Goal: Information Seeking & Learning: Learn about a topic

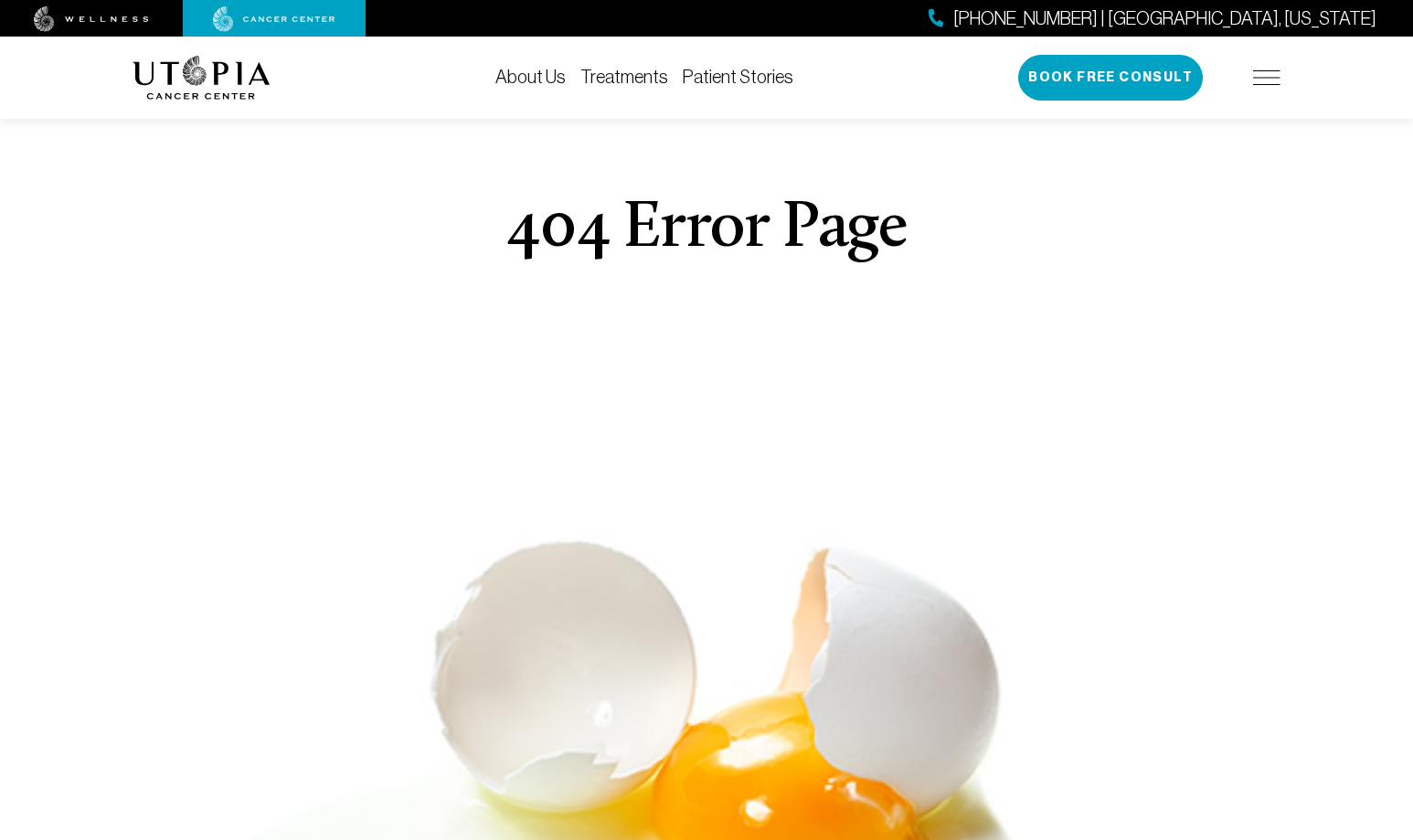
click at [1273, 83] on img at bounding box center [1267, 78] width 28 height 15
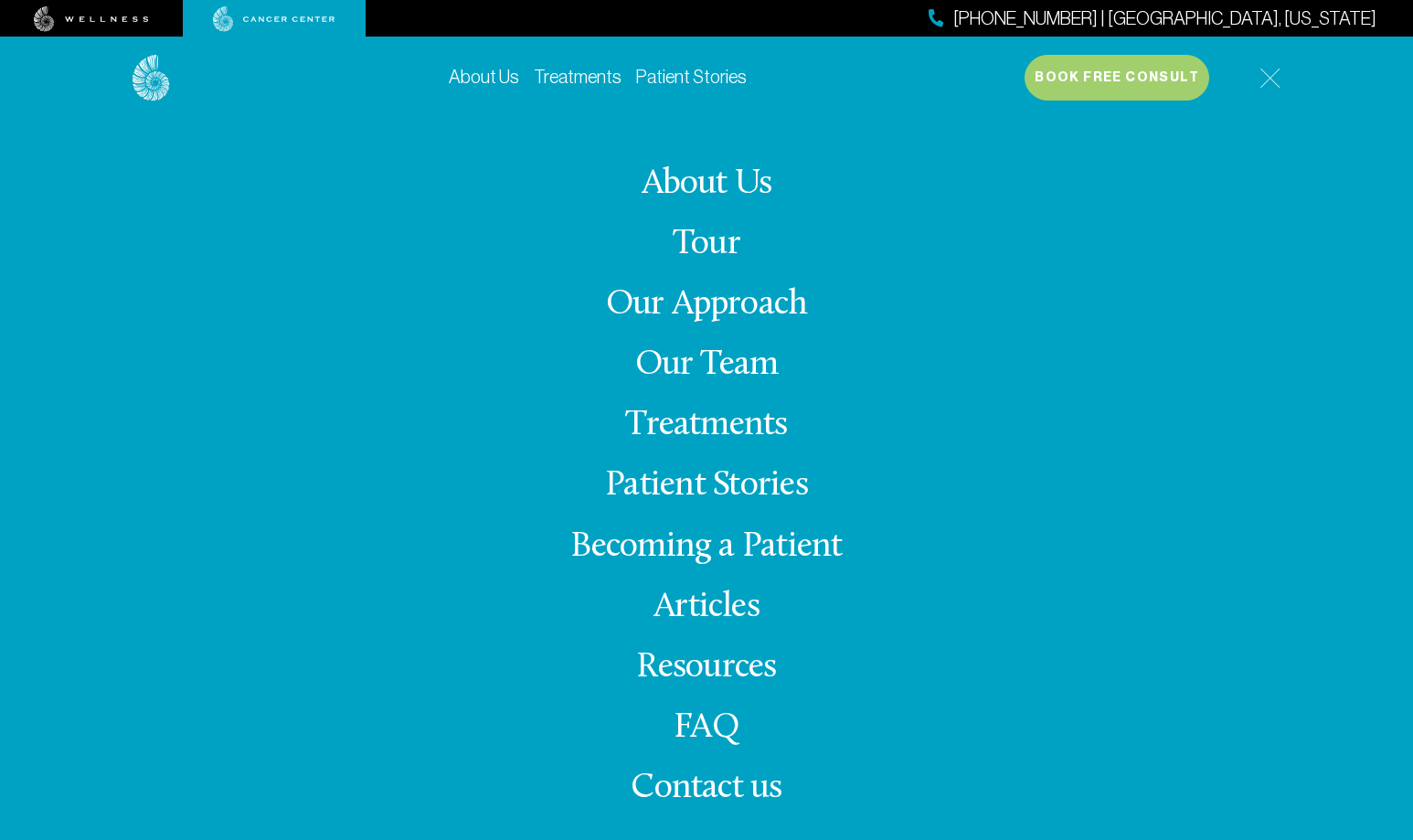
scroll to position [857, 0]
click at [1265, 75] on img at bounding box center [1269, 78] width 21 height 21
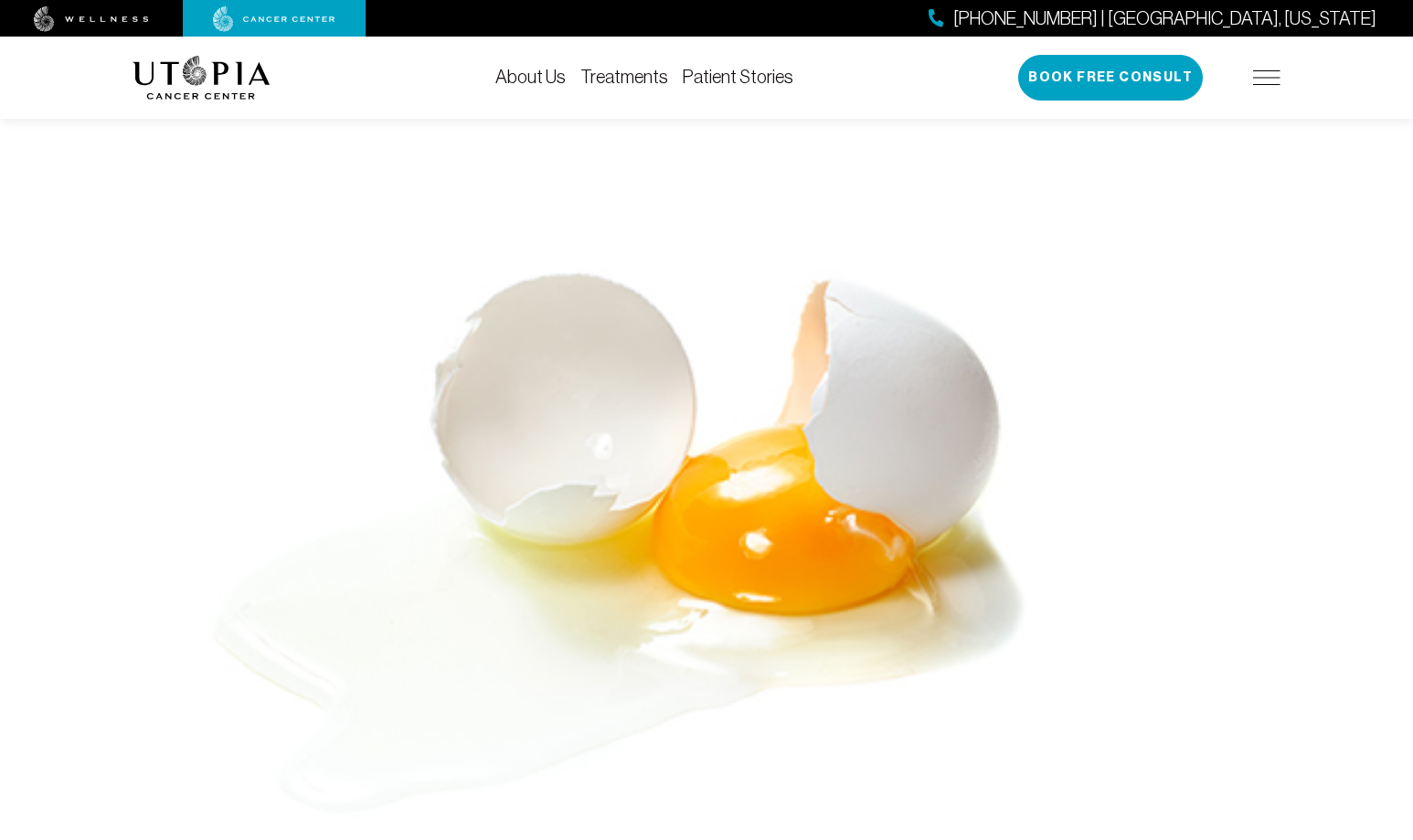
scroll to position [0, 0]
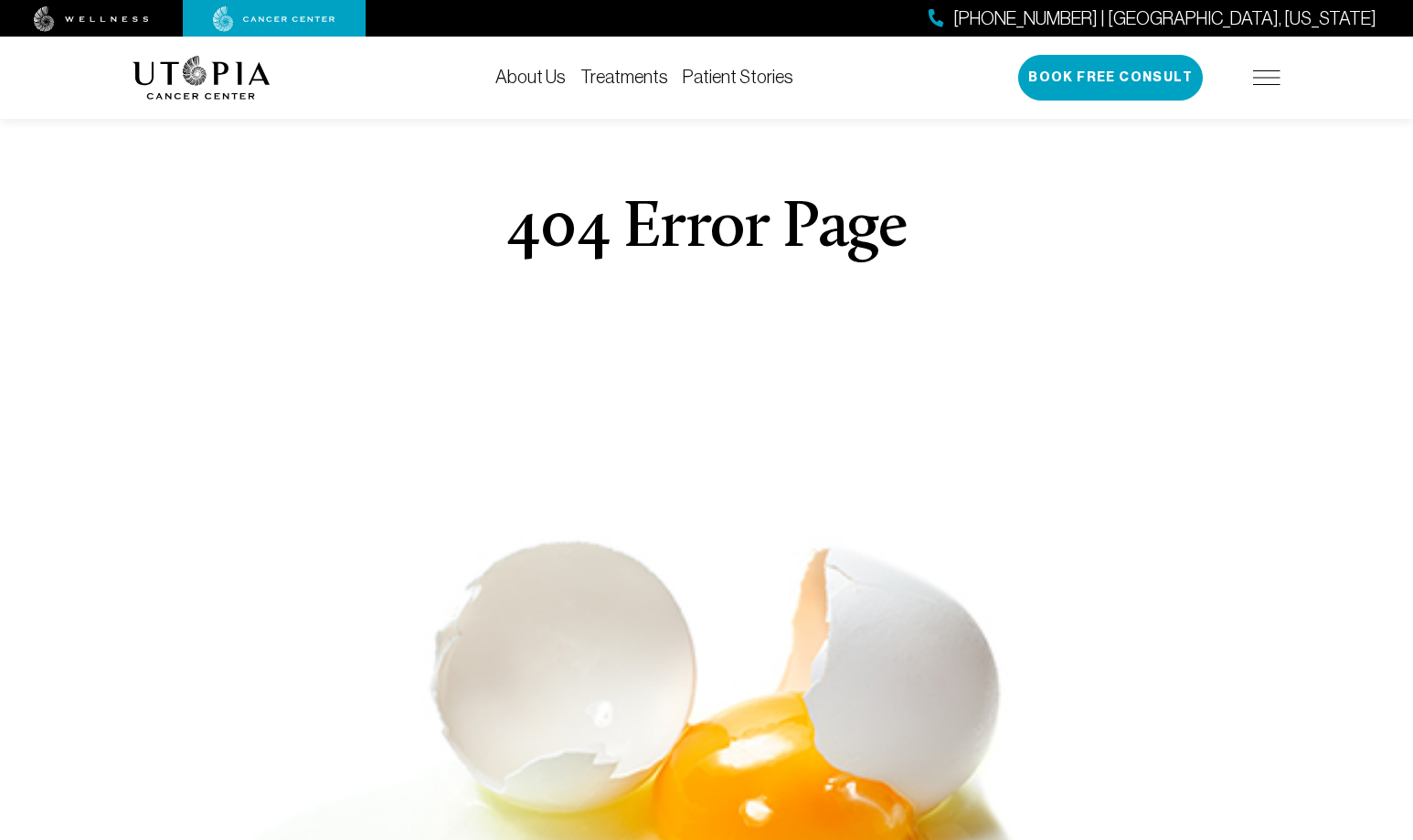
click at [206, 66] on img at bounding box center [201, 77] width 138 height 44
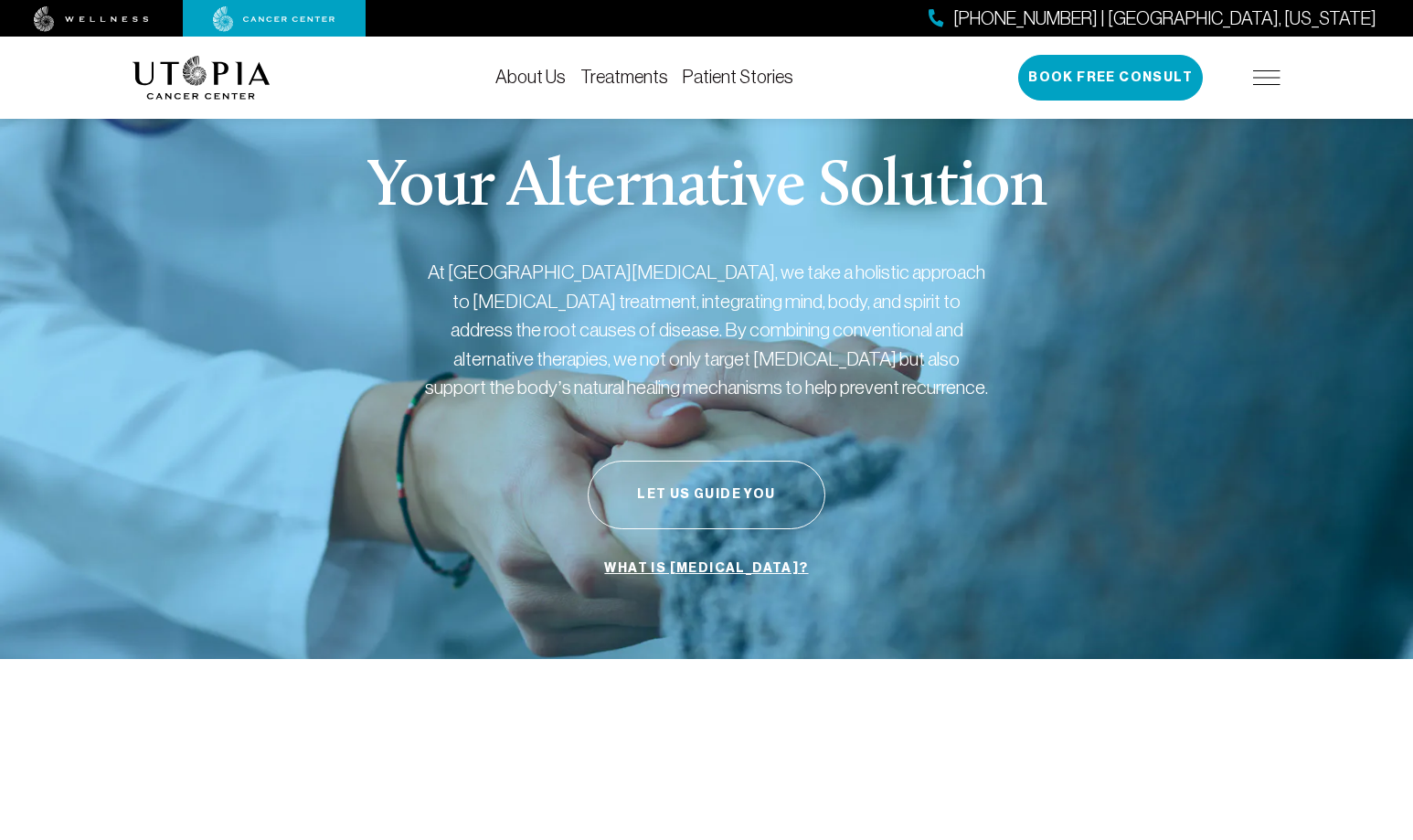
click at [1267, 80] on img at bounding box center [1267, 78] width 28 height 15
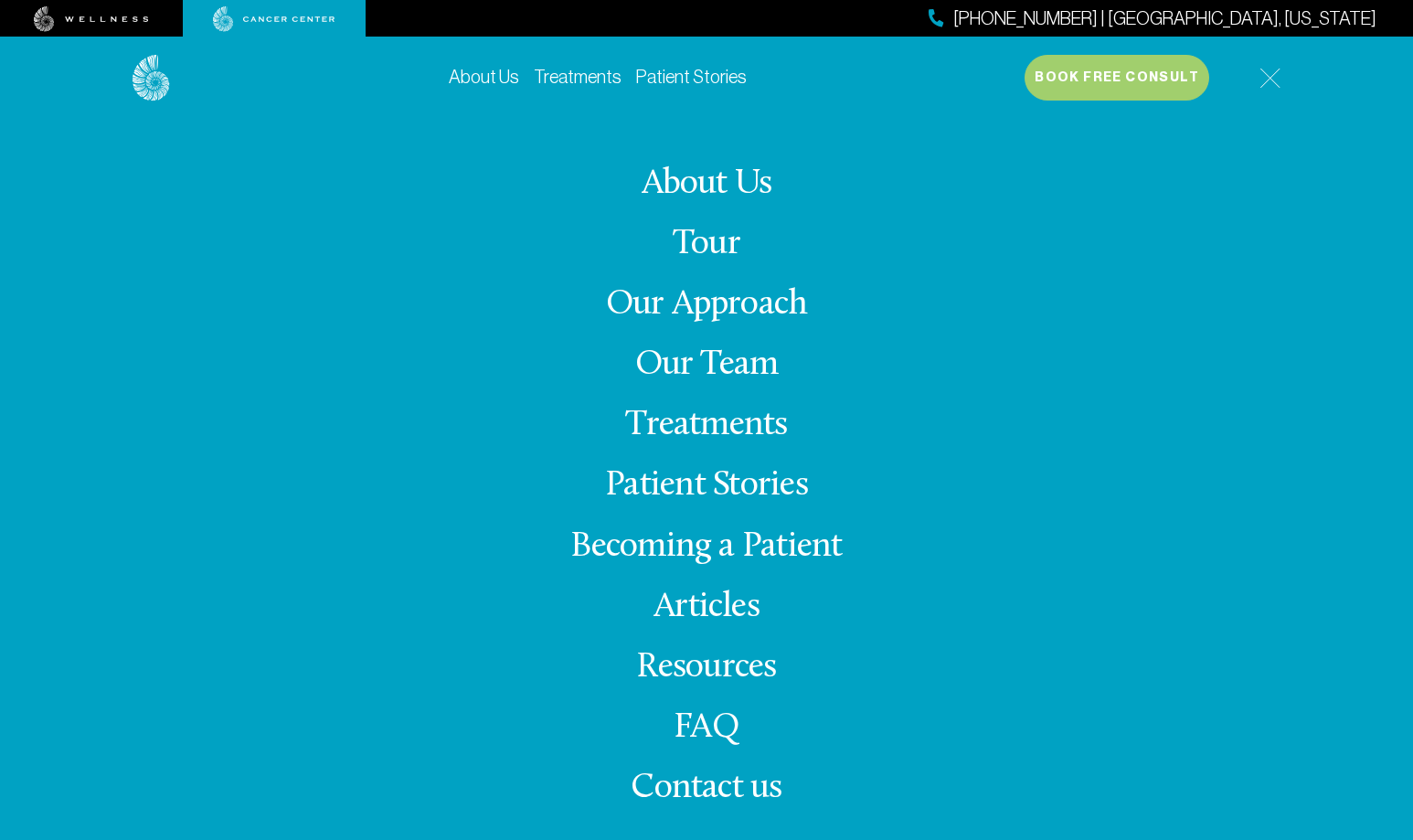
click at [1267, 80] on img at bounding box center [1269, 78] width 21 height 21
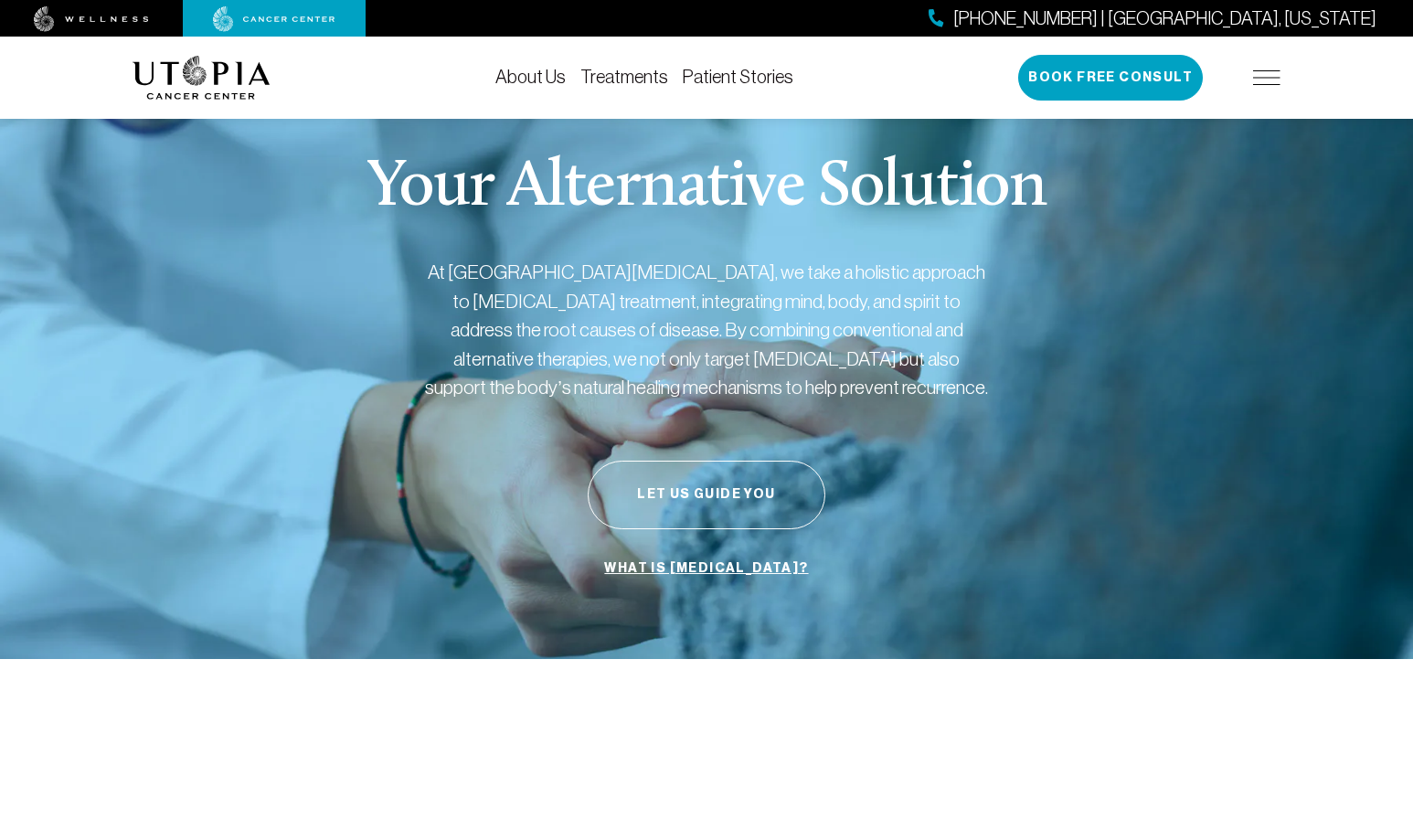
click at [623, 78] on link "Treatments" at bounding box center [624, 77] width 88 height 20
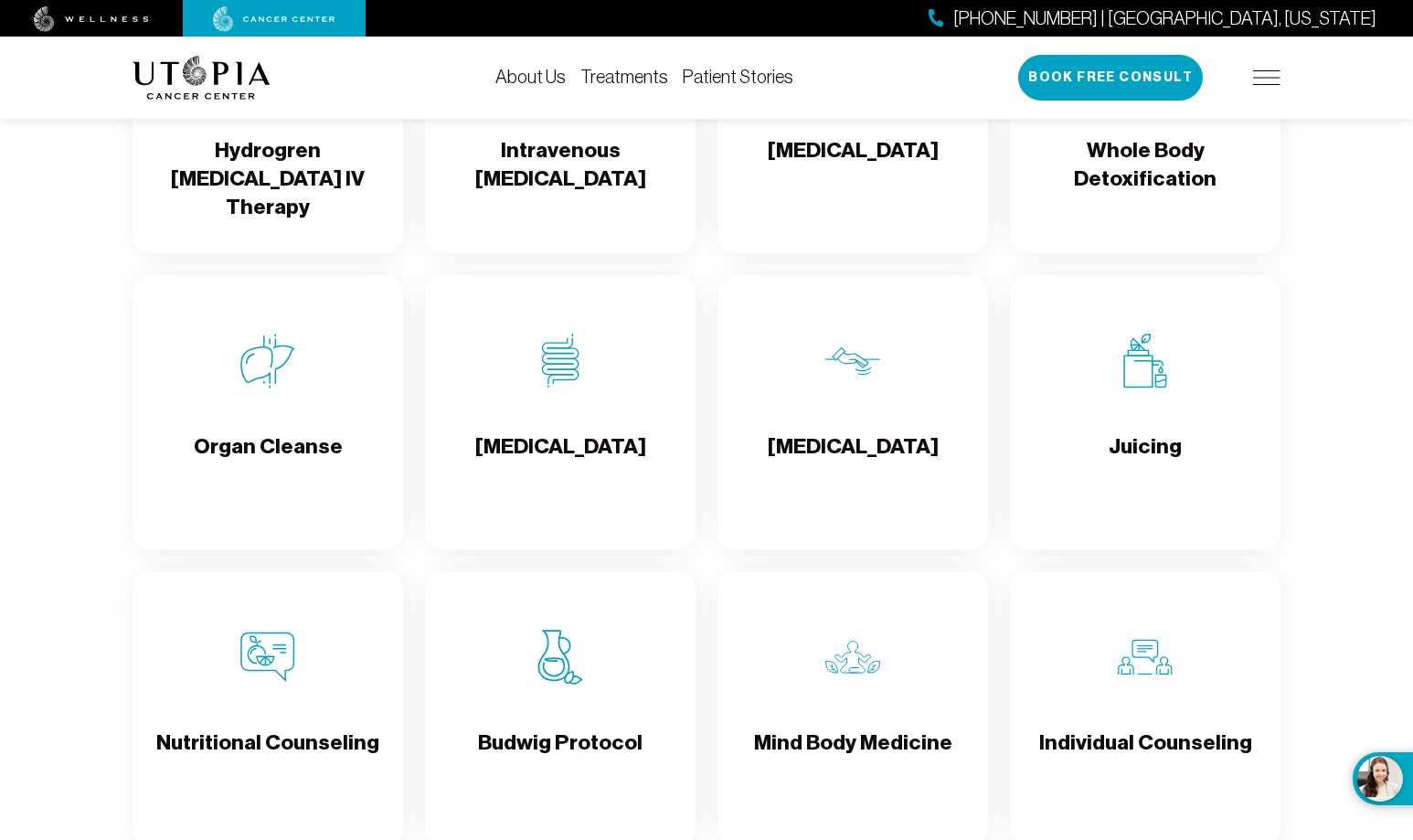
scroll to position [2488, 0]
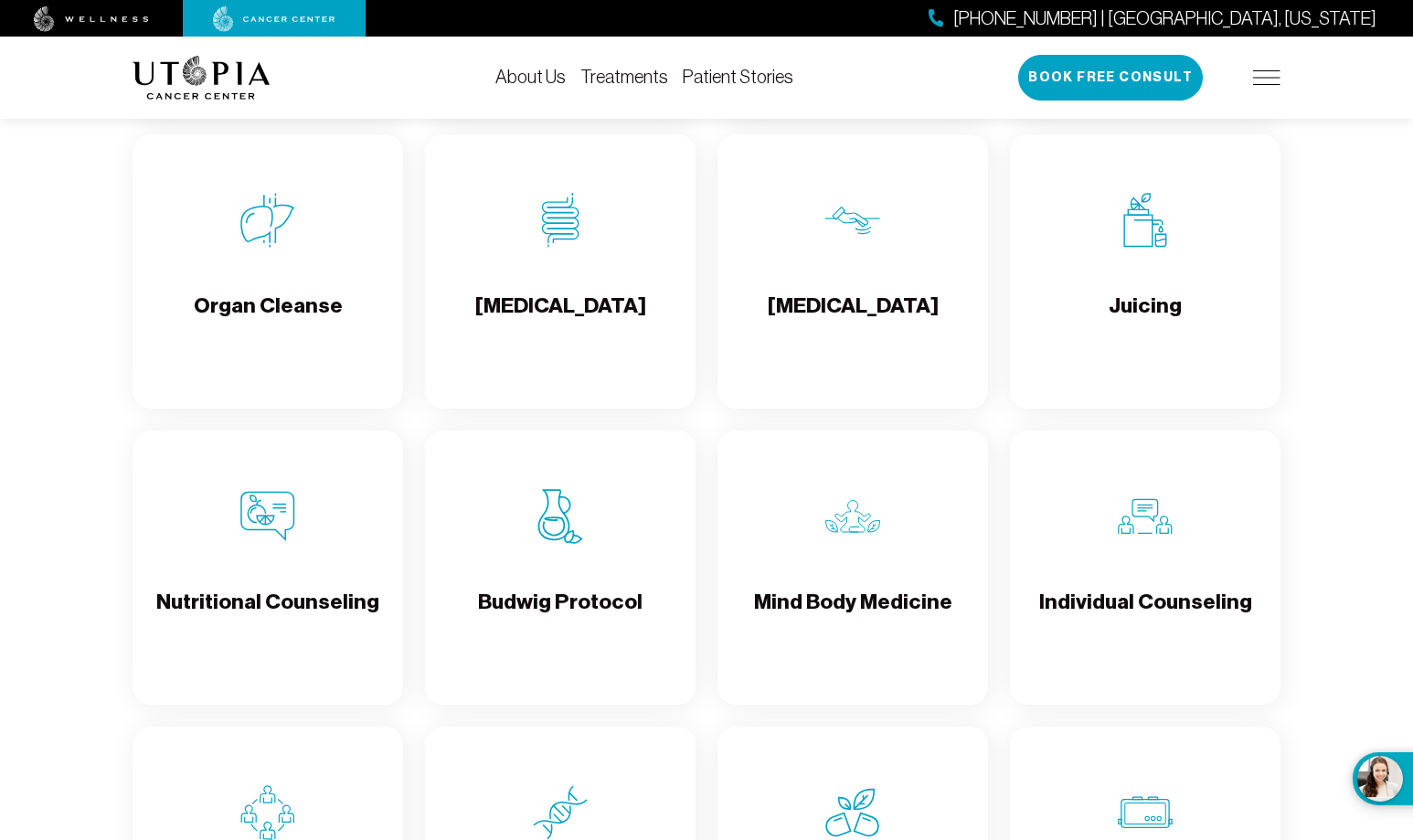
click at [555, 528] on img at bounding box center [560, 515] width 55 height 55
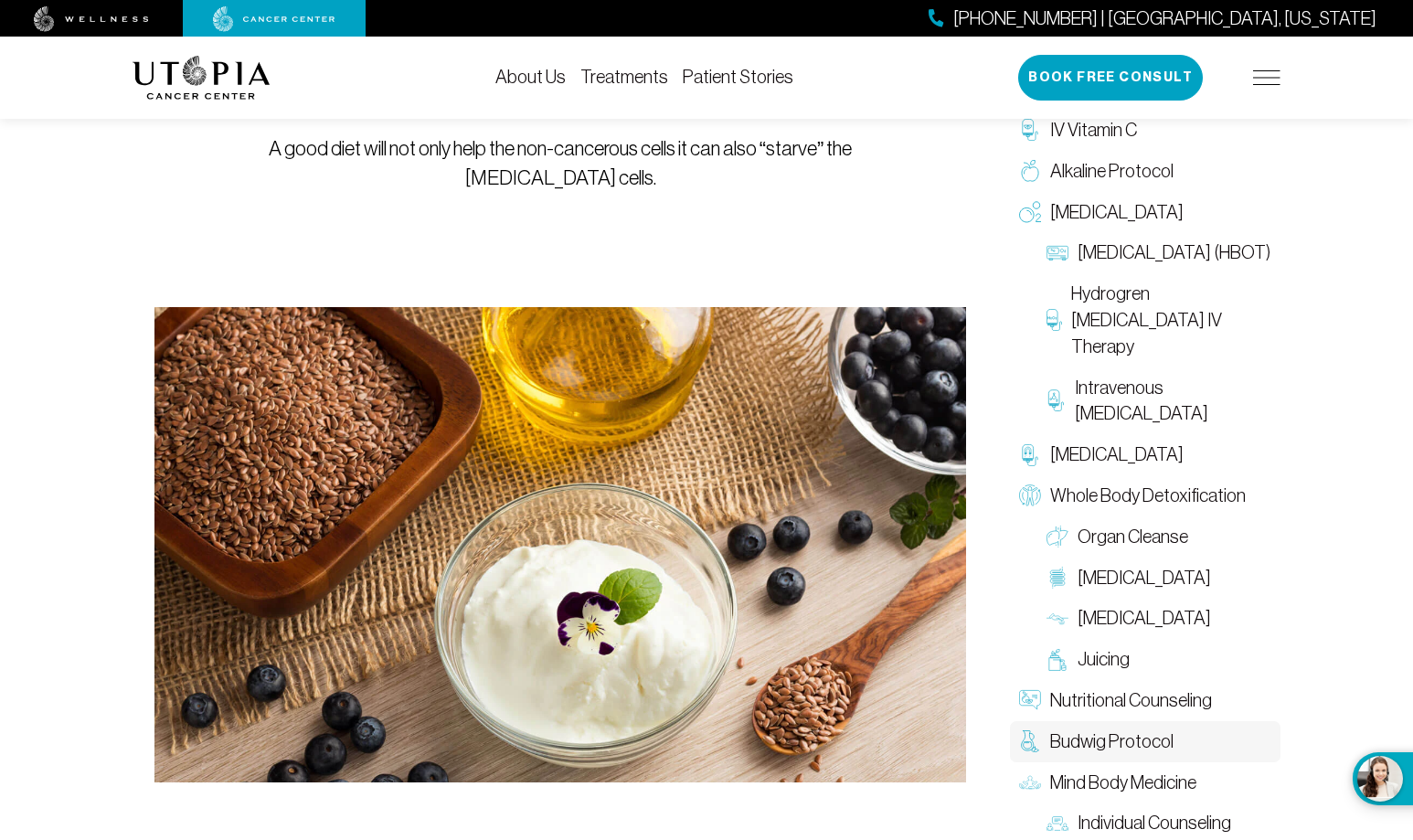
scroll to position [120, 0]
